Goal: Communication & Community: Answer question/provide support

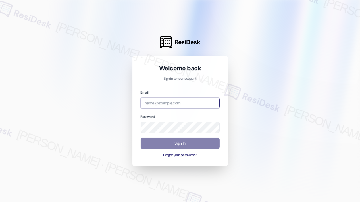
click at [172, 102] on input "email" at bounding box center [180, 103] width 79 height 11
type input "automated-surveys-kane_realty-[PERSON_NAME].roles@kane_[DOMAIN_NAME]"
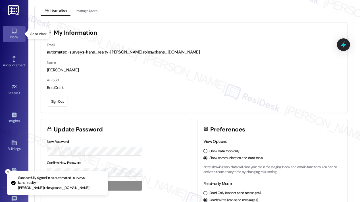
click at [13, 34] on div "Inbox" at bounding box center [14, 37] width 28 height 6
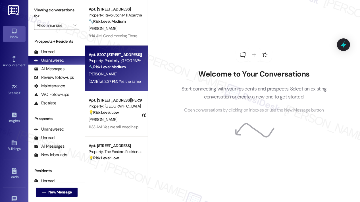
click at [118, 82] on div "[DATE] at 3:37 PM: Yes the same [DATE] at 3:37 PM: Yes the same" at bounding box center [115, 81] width 52 height 5
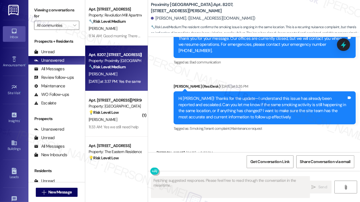
scroll to position [883, 0]
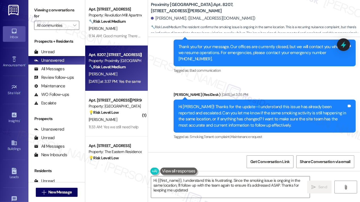
type textarea "Hi {{first_name}}, I understand this is frustrating. Since the smoking issue is…"
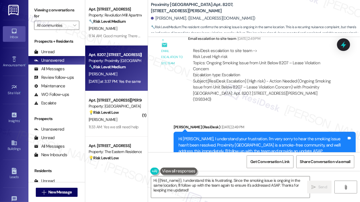
scroll to position [627, 0]
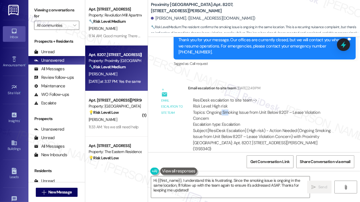
drag, startPoint x: 229, startPoint y: 109, endPoint x: 220, endPoint y: 107, distance: 8.8
click at [220, 107] on div "ResiDesk escalation to site team -> Risk Level: High risk Topics: Ongoing Smoki…" at bounding box center [263, 112] width 141 height 30
drag, startPoint x: 207, startPoint y: 106, endPoint x: 212, endPoint y: 110, distance: 6.4
click at [212, 110] on div "ResiDesk escalation to site team -> Risk Level: High risk Topics: Ongoing Smoki…" at bounding box center [263, 112] width 141 height 30
copy div "Ongoing Smoking Issue from Unit Below 8207 – Lease Violation Concern"
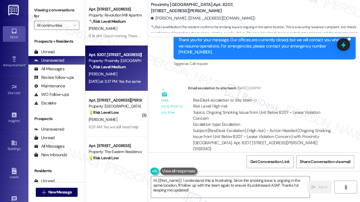
click at [317, 85] on div "Email escalation to site team [DATE] 2:49 PM" at bounding box center [263, 89] width 151 height 8
click at [344, 44] on icon at bounding box center [343, 44] width 7 height 9
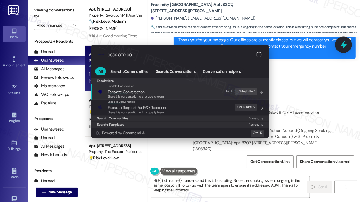
type input "escalate con"
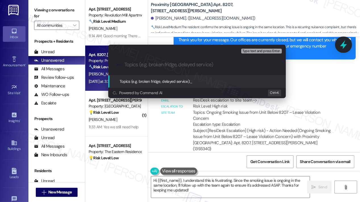
type input "Ongoing Smoking Issue from Unit Below 8207 – Lease Violation Concern"
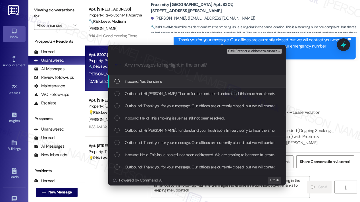
click at [159, 83] on span "Inbound: Yes the same" at bounding box center [143, 81] width 37 height 6
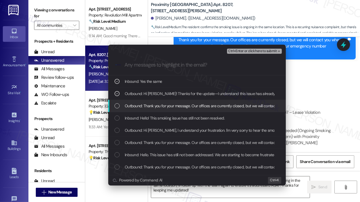
click at [166, 106] on span "Outbound: Thank you for your message. Our offices are currently closed, but we …" at bounding box center [293, 106] width 337 height 6
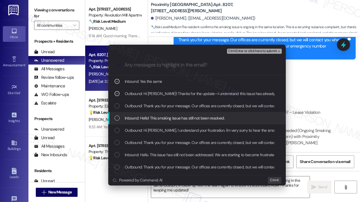
click at [167, 117] on span "Inbound: Hello! This smoking issue has still not been resolved." at bounding box center [175, 118] width 100 height 6
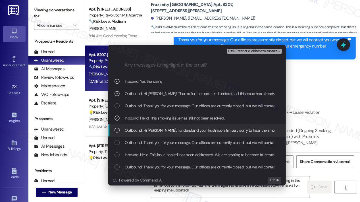
click at [171, 129] on span "Outbound: Hi [PERSON_NAME], I understand your frustration. I'm very sorry to he…" at bounding box center [350, 130] width 451 height 6
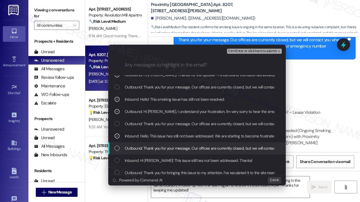
scroll to position [28, 0]
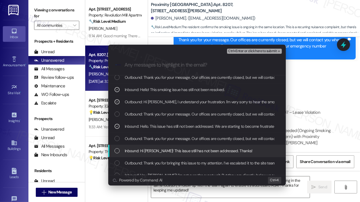
click at [169, 150] on span "Inbound: Hi [PERSON_NAME]! This issue still has not been addressed. Thanks!" at bounding box center [189, 151] width 128 height 6
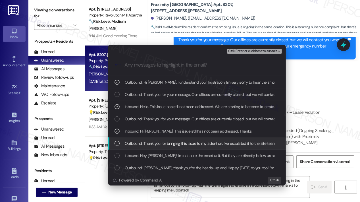
scroll to position [57, 0]
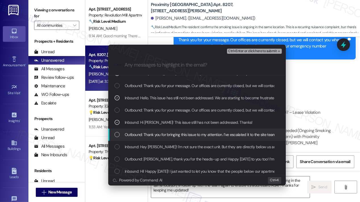
click at [171, 135] on span "Outbound: Thank you for bringing this issue to my attention. I’ve escalated it …" at bounding box center [275, 134] width 301 height 6
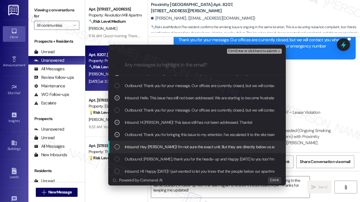
click at [170, 147] on span "Inbound: Hey [PERSON_NAME]! I'm not sure the exact unit. But they are directly …" at bounding box center [268, 147] width 286 height 6
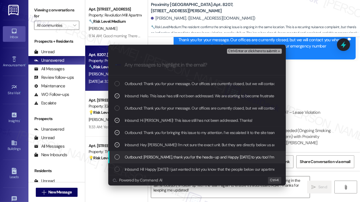
scroll to position [59, 0]
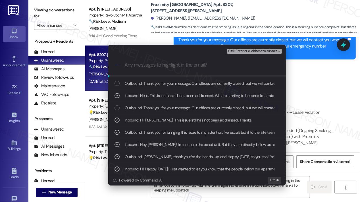
click at [250, 52] on span "Ctrl+Enter or click here to submit" at bounding box center [252, 51] width 49 height 4
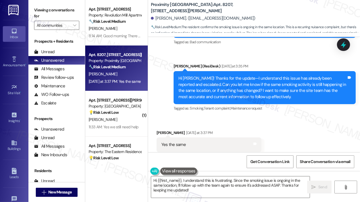
scroll to position [912, 0]
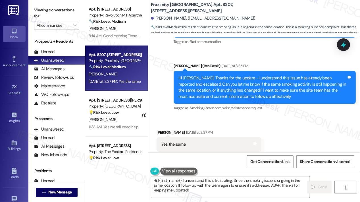
click at [213, 188] on textarea "Hi {{first_name}}, I understand this is frustrating. Since the smoking issue is…" at bounding box center [230, 186] width 159 height 21
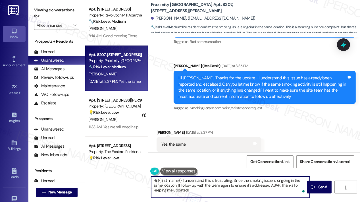
click at [230, 188] on textarea "Hi {{first_name}}, I understand this is frustrating. Since the smoking issue is…" at bounding box center [230, 186] width 159 height 21
click at [314, 185] on icon "" at bounding box center [314, 187] width 4 height 5
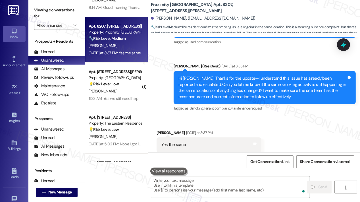
scroll to position [963, 0]
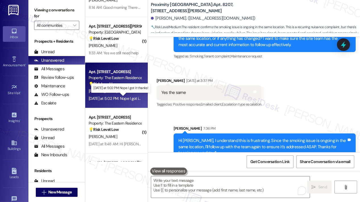
click at [123, 96] on div "[DATE] at 5:02 PM: Nope I got it thanks! [DATE] at 5:02 PM: Nope I got it thank…" at bounding box center [121, 98] width 64 height 5
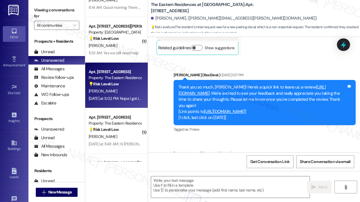
type textarea "Fetching suggested responses. Please feel free to read through the conversation…"
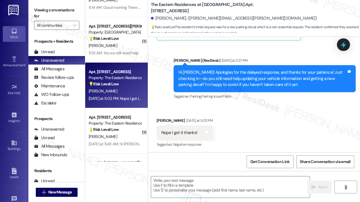
scroll to position [1169, 0]
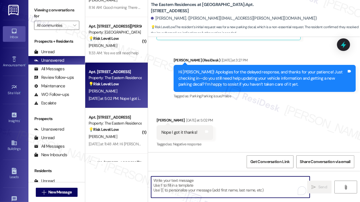
click at [230, 182] on textarea "To enrich screen reader interactions, please activate Accessibility in Grammarl…" at bounding box center [230, 186] width 159 height 21
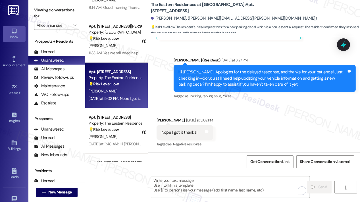
click at [257, 130] on div "Received via SMS [PERSON_NAME] [DATE] at 5:02 PM Nope I got it thanks! Tags and…" at bounding box center [254, 128] width 212 height 48
click at [211, 187] on textarea "To enrich screen reader interactions, please activate Accessibility in Grammarl…" at bounding box center [230, 186] width 159 height 21
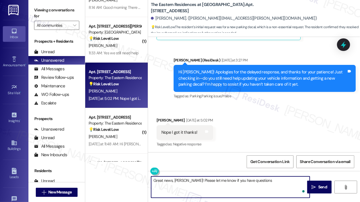
type textarea "Great news, [PERSON_NAME]! Please let me know if you have questions."
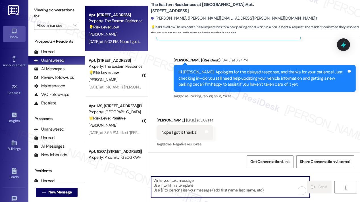
scroll to position [1168, 0]
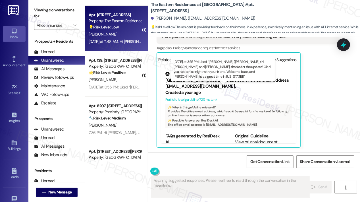
scroll to position [206, 0]
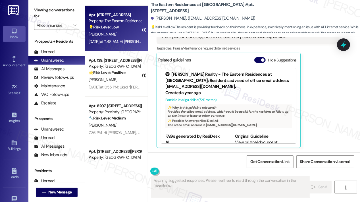
click at [110, 47] on div "Apt. [STREET_ADDRESS] Property: The Eastern Residences at [GEOGRAPHIC_DATA] 💡 R…" at bounding box center [116, 28] width 63 height 45
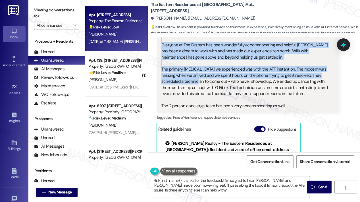
scroll to position [149, 0]
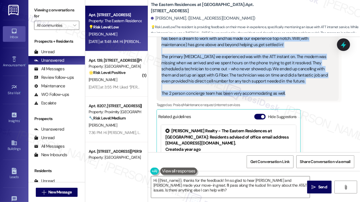
drag, startPoint x: 177, startPoint y: 65, endPoint x: 297, endPoint y: 94, distance: 123.6
click at [297, 94] on div "Lease started [DATE] 8:00 PM Survey, sent via SMS Residesk Automated Survey [DA…" at bounding box center [254, 94] width 212 height 115
copy div "Hi [PERSON_NAME]! We're so glad you chose The Eastern Residences at [GEOGRAPHIC…"
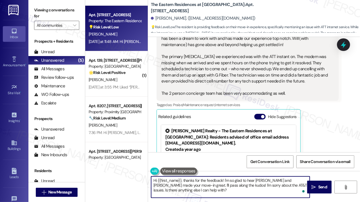
drag, startPoint x: 186, startPoint y: 190, endPoint x: 149, endPoint y: 181, distance: 38.1
click at [149, 181] on div "Hi {{first_name}}, thanks for the feedback! I'm so glad to hear [PERSON_NAME] a…" at bounding box center [227, 187] width 159 height 22
paste textarea "Thanks so much for the thoughtful feedback, [PERSON_NAME]! I’m so glad to hear …"
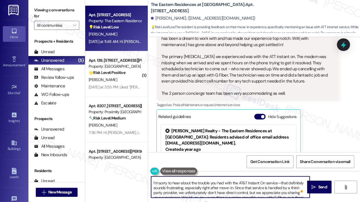
scroll to position [25, 0]
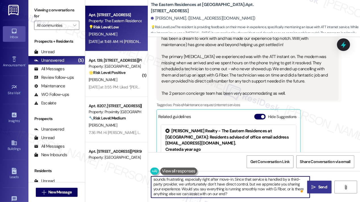
type textarea "Thanks so much for the thoughtful feedback, [PERSON_NAME]! I’m so glad to hear …"
click at [322, 188] on span "Send" at bounding box center [322, 187] width 9 height 6
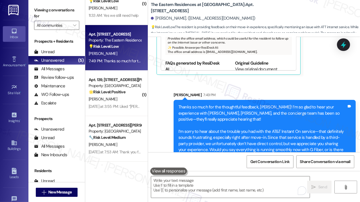
scroll to position [294, 0]
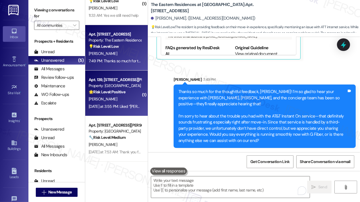
click at [116, 88] on div "Property: [GEOGRAPHIC_DATA]" at bounding box center [115, 86] width 53 height 6
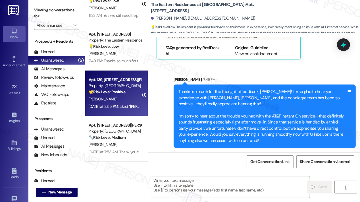
type textarea "Fetching suggested responses. Please feel free to read through the conversation…"
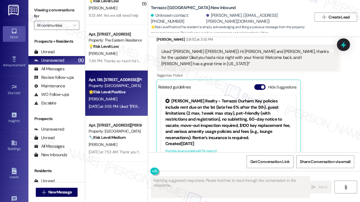
scroll to position [2698, 0]
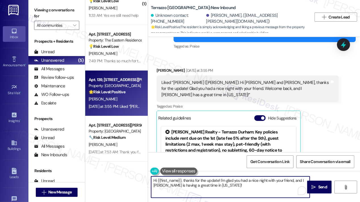
click at [238, 186] on textarea "Hi {{first_name}}, thanks for the update! I'm glad you had a nice night with yo…" at bounding box center [230, 186] width 159 height 21
drag, startPoint x: 239, startPoint y: 186, endPoint x: 141, endPoint y: 177, distance: 98.2
click at [141, 177] on div "Apt. [STREET_ADDRESS] Property: Revolution Mill Apartments 🔧 Risk Level: Medium…" at bounding box center [222, 101] width 275 height 202
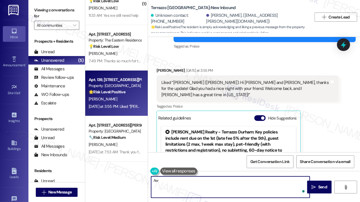
type textarea "A"
type textarea "Thank you for the thumbs up, [PERSON_NAME]! :)"
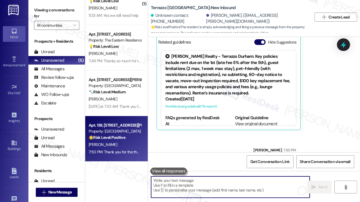
scroll to position [2795, 0]
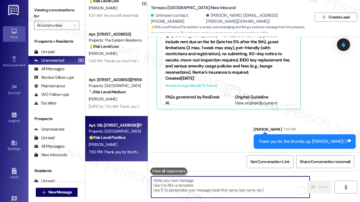
click at [103, 148] on div "7:50 PM: Thank you for the thumbs up, [PERSON_NAME]! :) 7:50 PM: Thank you for …" at bounding box center [115, 151] width 54 height 7
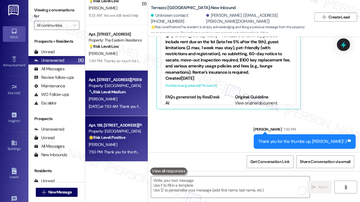
click at [114, 108] on div "[DATE] at 7:53 AM: Thank you for your message. Our offices are currently closed…" at bounding box center [263, 106] width 349 height 5
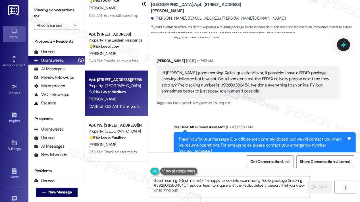
scroll to position [458, 0]
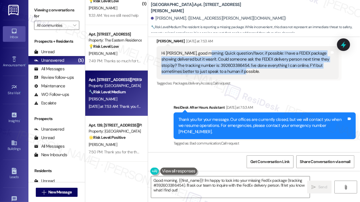
drag, startPoint x: 262, startPoint y: 76, endPoint x: 204, endPoint y: 51, distance: 62.7
click at [204, 51] on div "Hi [PERSON_NAME], good morning. Quick question/favor, if possible: I have a FED…" at bounding box center [248, 62] width 182 height 33
copy div "Quick question/favor, if possible: I have a FEDEX package showing delivered but…"
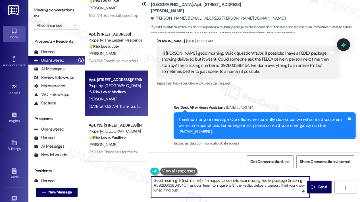
drag, startPoint x: 190, startPoint y: 190, endPoint x: 147, endPoint y: 179, distance: 44.3
click at [148, 179] on div "Apt. [STREET_ADDRESS] Property: Revolution Mill Apartments 🔧 Risk Level: Medium…" at bounding box center [222, 101] width 275 height 202
paste textarea "Thanks for reaching out! I’m sorry to hear your package hasn’t turned up—that’s…"
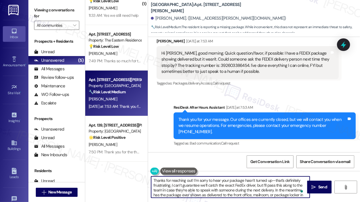
scroll to position [0, 0]
click at [192, 180] on textarea "Thanks for reaching out! I’m sorry to hear your package hasn’t turned up—that’s…" at bounding box center [230, 186] width 159 height 21
type textarea "Thanks for reaching out, [PERSON_NAME]! I’m sorry to hear your package hasn’t t…"
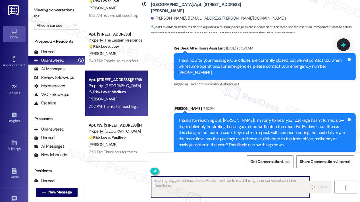
scroll to position [522, 0]
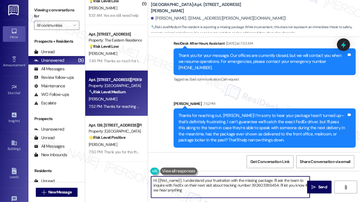
type textarea "Hi {{first_name}}, I understand your frustration with the missing package. I'll…"
click at [238, 96] on div "Sent via SMS ResiDesk After Hours Assistant [DATE] at 7:53 AM Thank you for you…" at bounding box center [254, 90] width 212 height 124
